Goal: Information Seeking & Learning: Check status

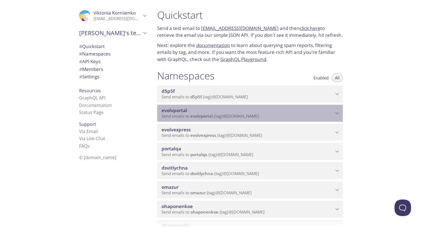
click at [232, 113] on span "evolvportal" at bounding box center [247, 110] width 172 height 6
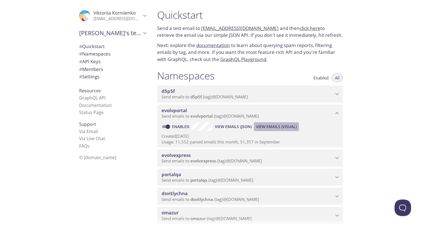
click at [267, 130] on span "View Emails (Visual)" at bounding box center [276, 126] width 41 height 7
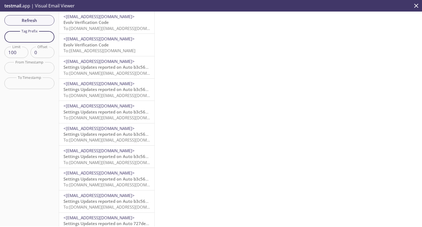
click at [27, 40] on input "text" at bounding box center [29, 36] width 50 height 11
type input "vkcust"
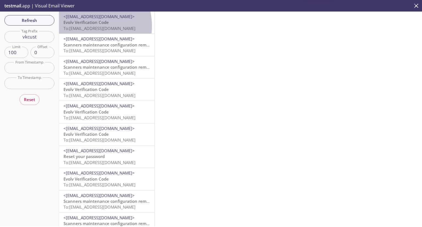
click at [78, 26] on span "To: [EMAIL_ADDRESS][DOMAIN_NAME]" at bounding box center [99, 28] width 72 height 5
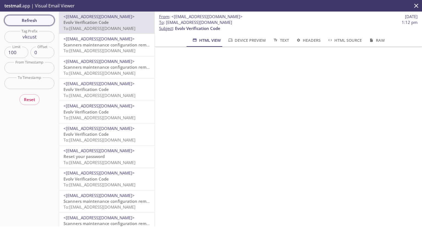
click at [25, 20] on span "Refresh" at bounding box center [29, 20] width 41 height 7
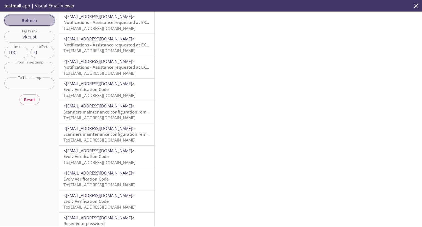
click at [27, 20] on span "Refresh" at bounding box center [29, 20] width 41 height 7
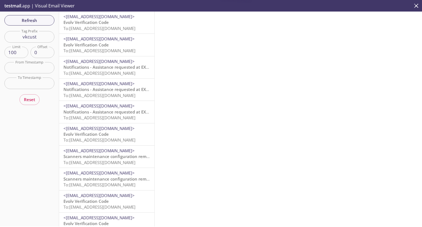
click at [80, 21] on span "Evolv Verification Code" at bounding box center [85, 21] width 45 height 5
